Goal: Information Seeking & Learning: Check status

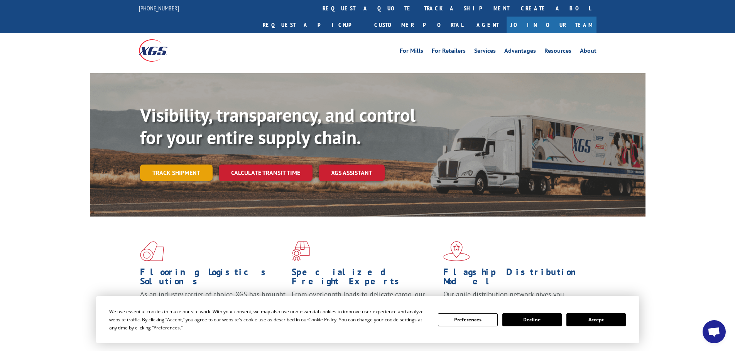
click at [184, 165] on link "Track shipment" at bounding box center [176, 173] width 73 height 16
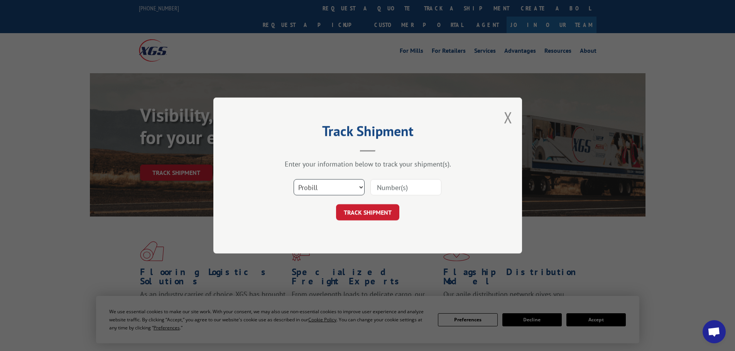
click at [333, 182] on select "Select category... Probill BOL PO" at bounding box center [329, 187] width 71 height 16
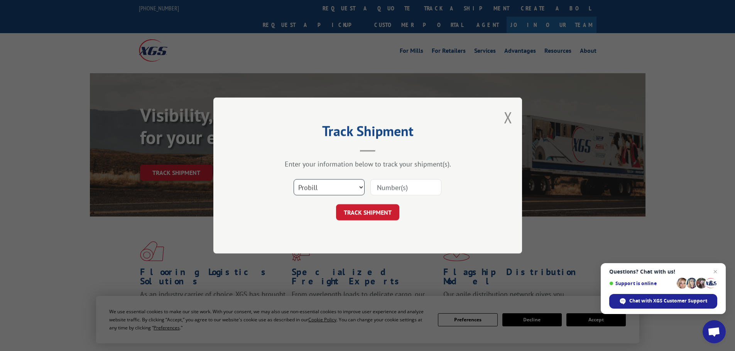
select select "po"
click at [294, 179] on select "Select category... Probill BOL PO" at bounding box center [329, 187] width 71 height 16
paste input "18544471"
type input "18544471"
click at [383, 213] on button "TRACK SHIPMENT" at bounding box center [367, 212] width 63 height 16
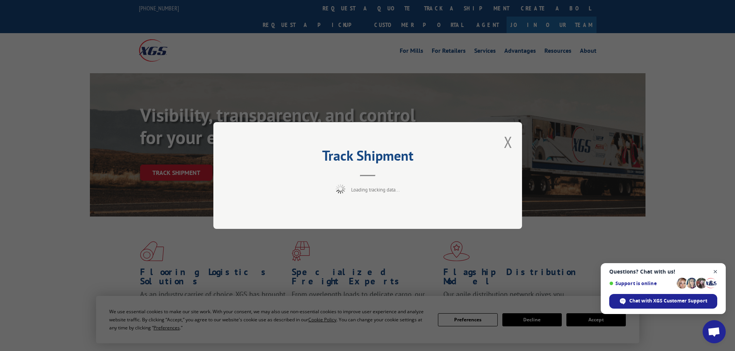
click at [712, 270] on span "Close chat" at bounding box center [715, 272] width 10 height 10
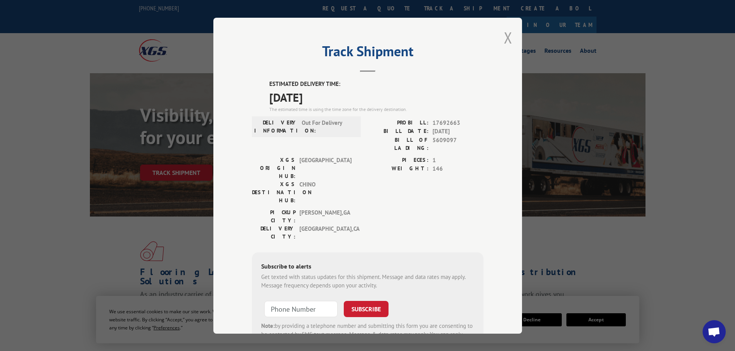
click at [508, 40] on button "Close modal" at bounding box center [508, 37] width 8 height 20
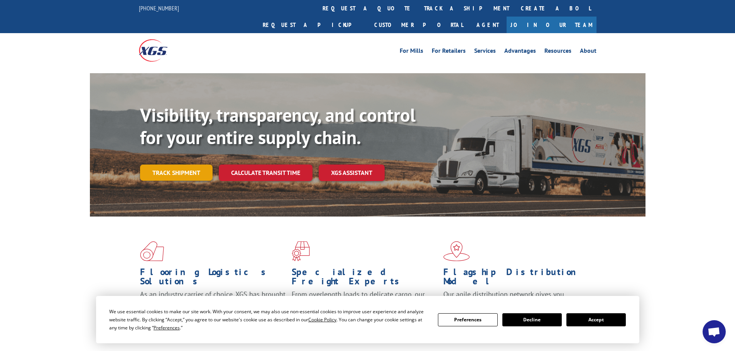
click at [180, 165] on link "Track shipment" at bounding box center [176, 173] width 73 height 16
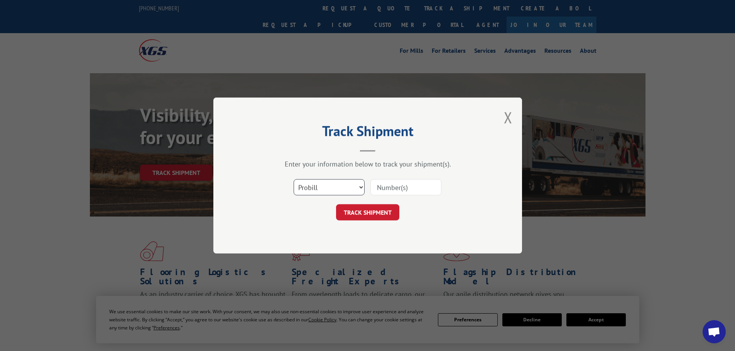
click at [317, 186] on select "Select category... Probill BOL PO" at bounding box center [329, 187] width 71 height 16
select select "po"
click at [294, 179] on select "Select category... Probill BOL PO" at bounding box center [329, 187] width 71 height 16
paste input "18544593"
type input "18544593"
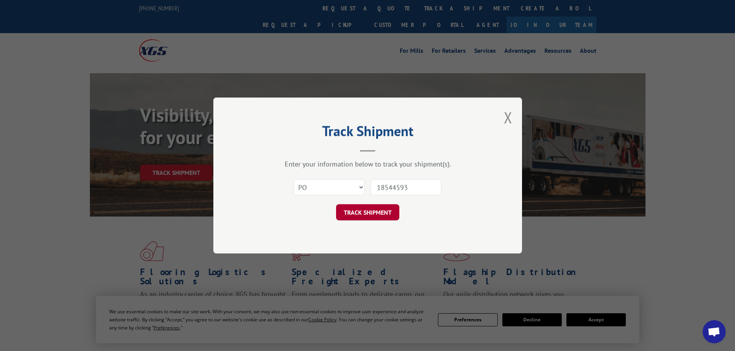
click at [365, 210] on button "TRACK SHIPMENT" at bounding box center [367, 212] width 63 height 16
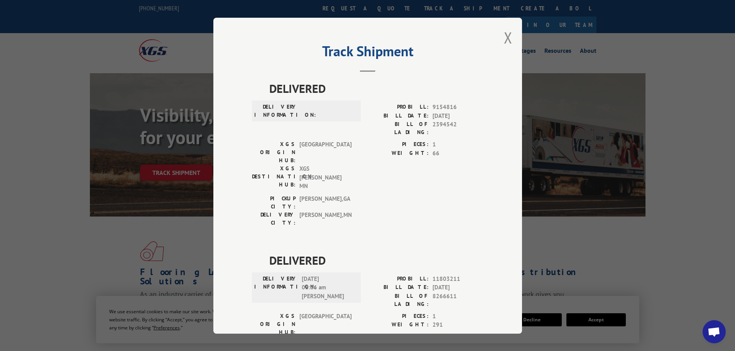
click at [55, 196] on div "Track Shipment DELIVERED DELIVERY INFORMATION: PROBILL: 9154816 BILL DATE: [DAT…" at bounding box center [367, 175] width 735 height 351
click at [506, 40] on button "Close modal" at bounding box center [508, 37] width 8 height 20
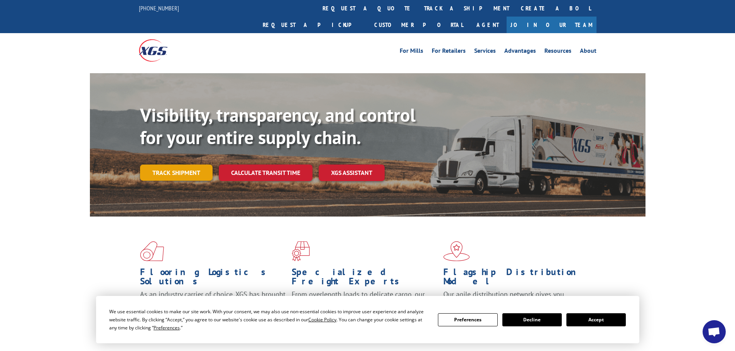
click at [173, 165] on link "Track shipment" at bounding box center [176, 173] width 73 height 16
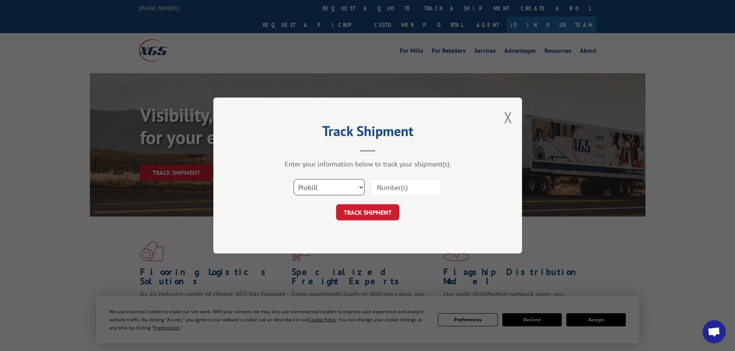
click at [313, 184] on select "Select category... Probill BOL PO" at bounding box center [329, 187] width 71 height 16
select select "po"
click at [294, 179] on select "Select category... Probill BOL PO" at bounding box center [329, 187] width 71 height 16
paste input "18544593"
type input "18544593"
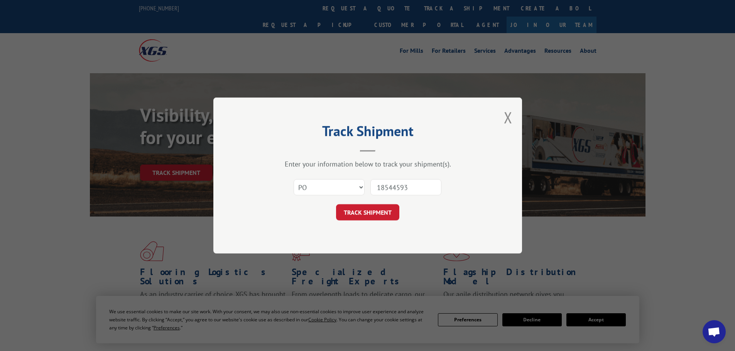
click at [385, 213] on button "TRACK SHIPMENT" at bounding box center [367, 212] width 63 height 16
